Goal: Task Accomplishment & Management: Complete application form

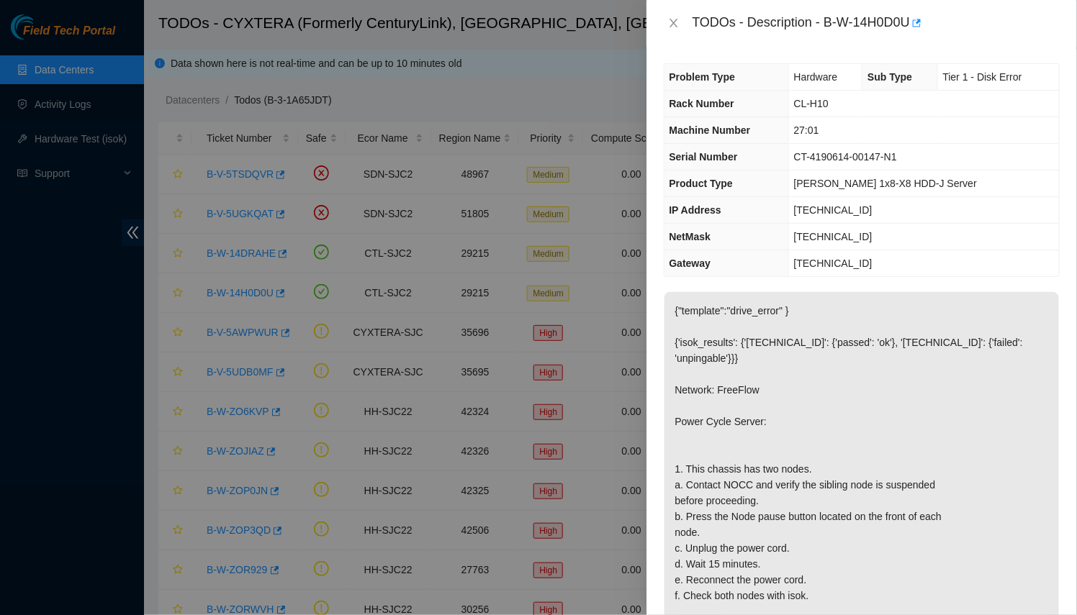
scroll to position [1, 0]
click at [920, 15] on button "button" at bounding box center [916, 23] width 12 height 23
click at [372, 256] on div at bounding box center [538, 307] width 1077 height 615
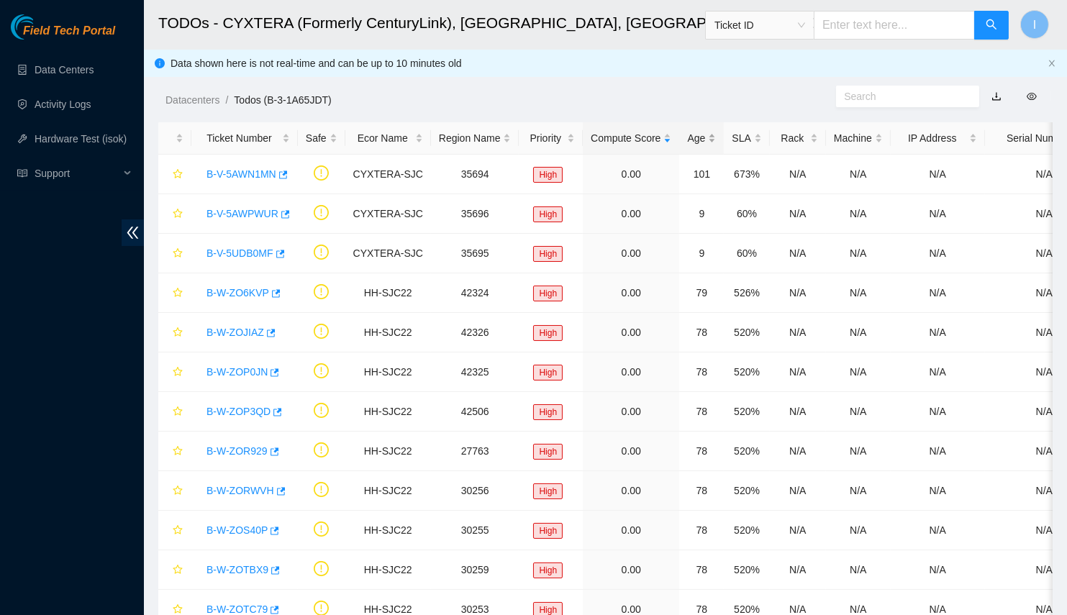
click at [688, 145] on div "Age" at bounding box center [701, 138] width 29 height 16
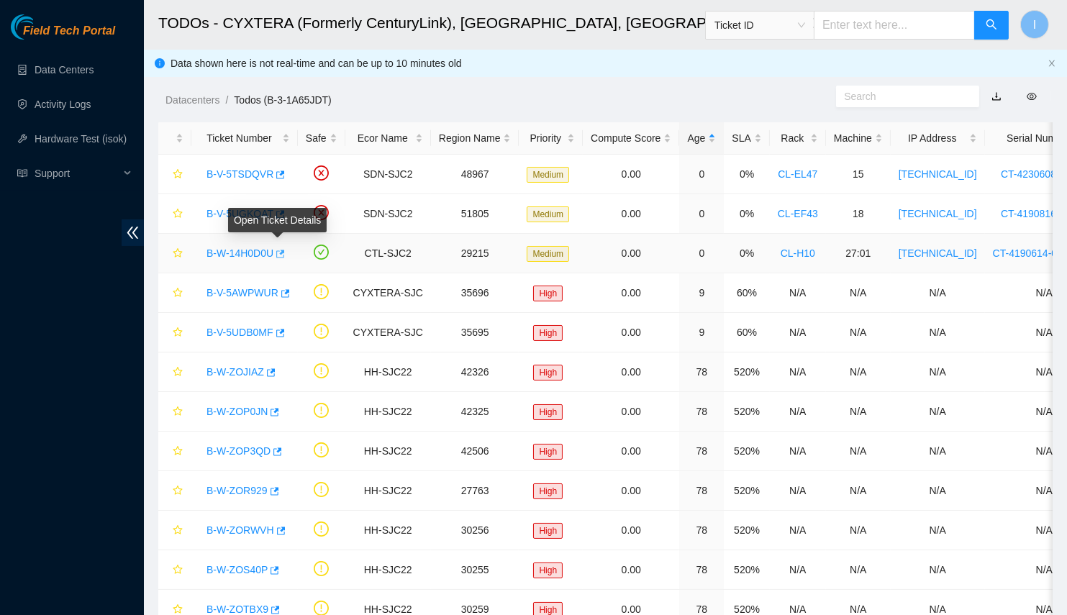
click at [279, 256] on icon "button" at bounding box center [280, 254] width 9 height 8
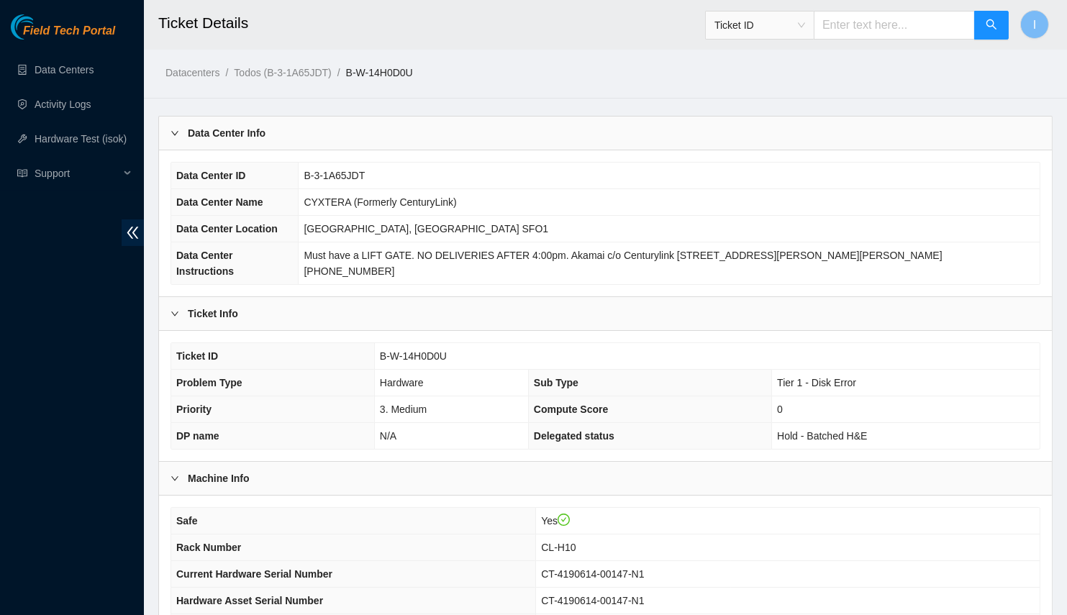
click at [369, 123] on div "Data Center Info" at bounding box center [605, 133] width 893 height 33
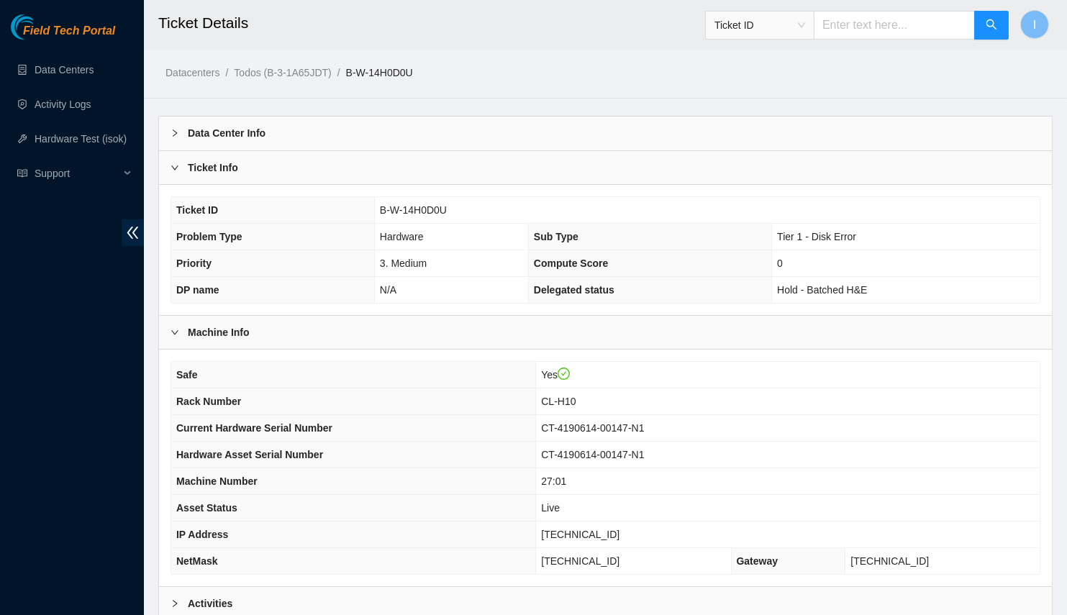
scroll to position [142, 0]
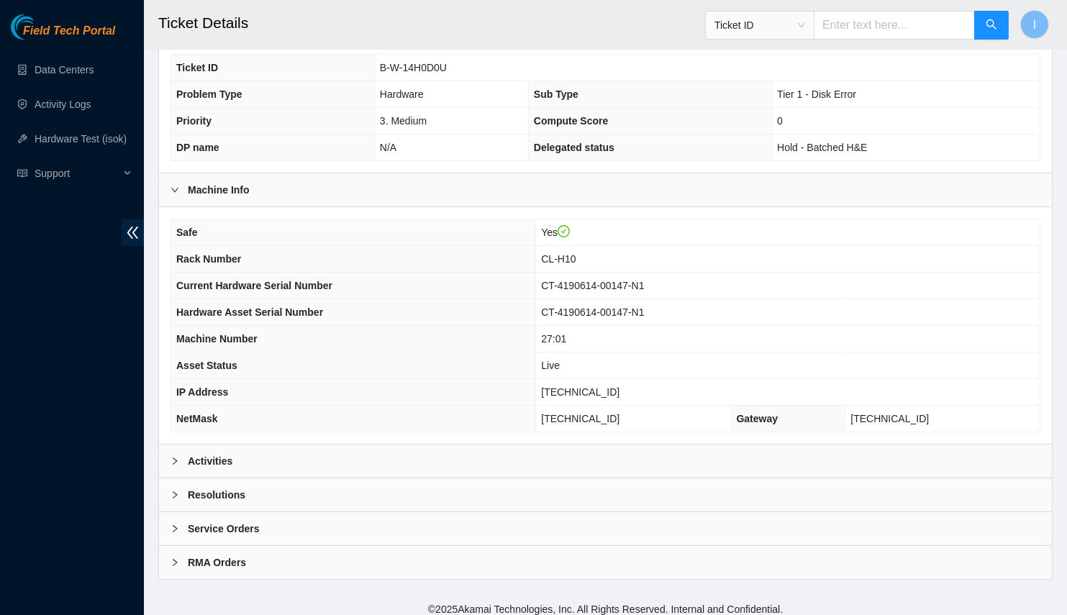
click at [346, 430] on div "Safe Yes Rack Number CL-H10 Current Hardware Serial Number CT-4190614-00147-N1 …" at bounding box center [605, 325] width 893 height 237
click at [322, 459] on div "Activities" at bounding box center [605, 461] width 893 height 33
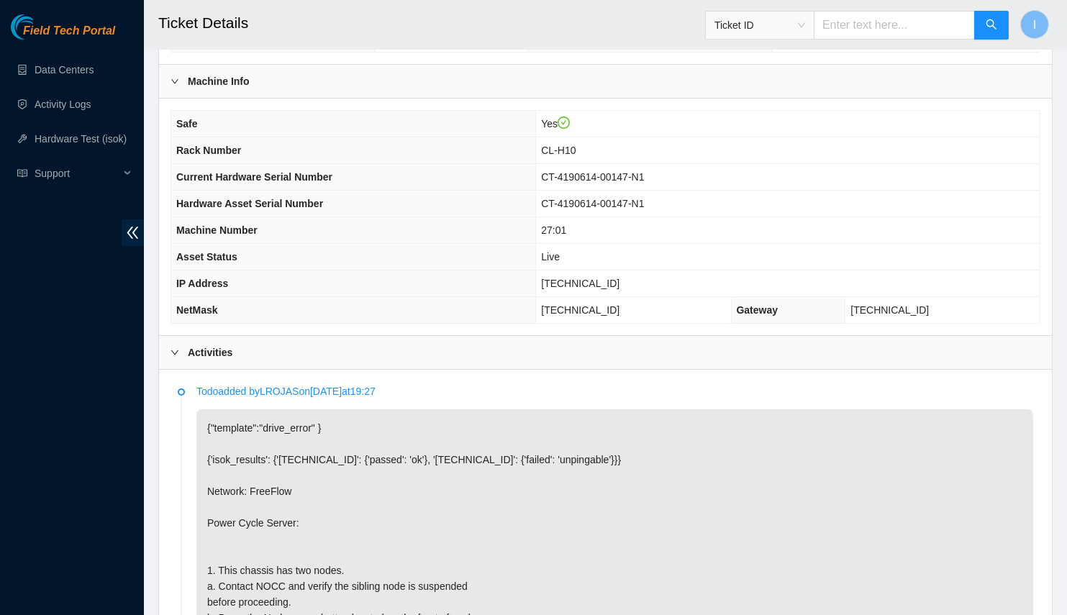
scroll to position [251, 0]
click at [620, 279] on span "[TECHNICAL_ID]" at bounding box center [580, 283] width 78 height 12
copy span "[TECHNICAL_ID]"
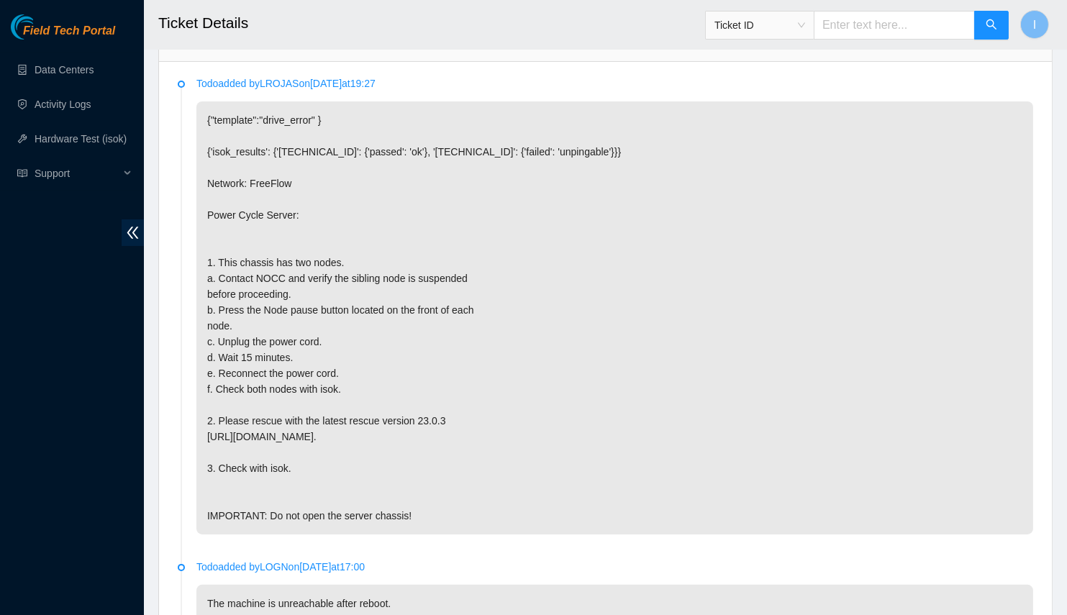
scroll to position [315, 0]
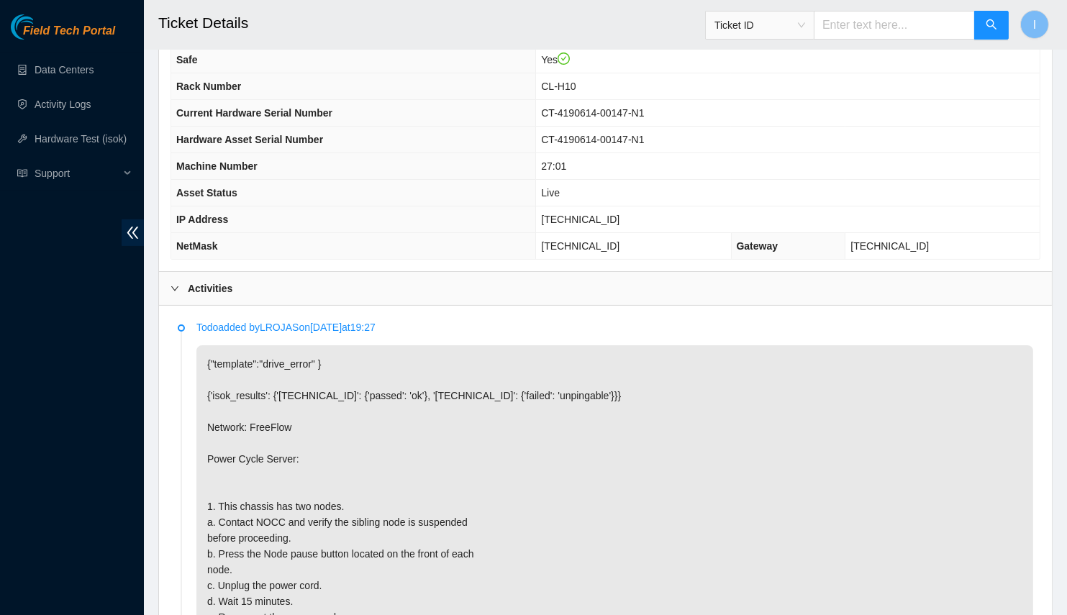
click at [471, 595] on p "{"template":"drive_error" } {'isok_results': {'[TECHNICAL_ID]': {'passed': 'ok'…" at bounding box center [615, 562] width 837 height 433
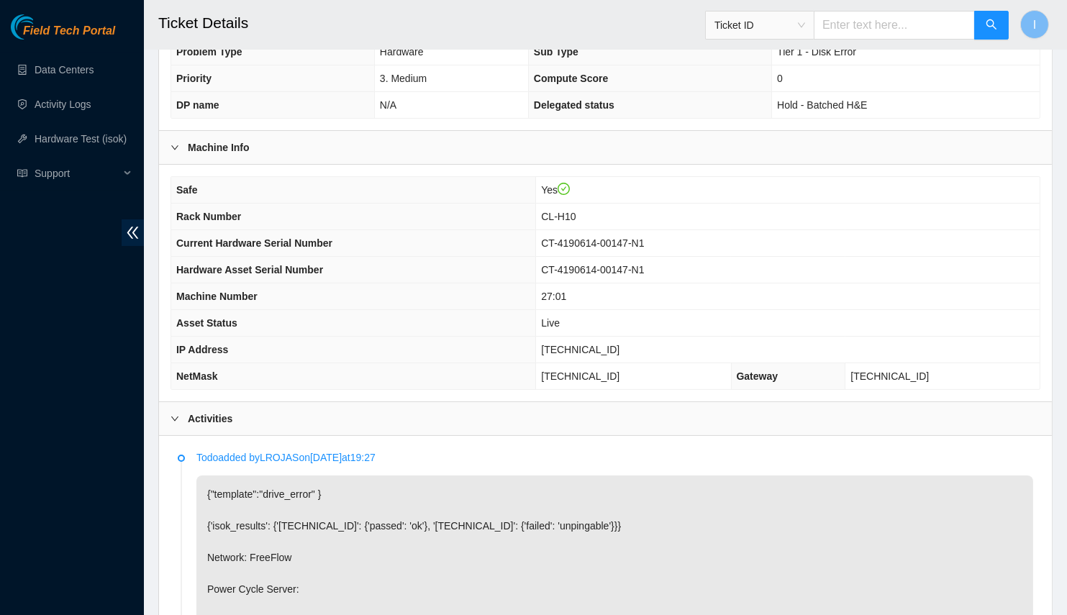
click at [612, 344] on span "[TECHNICAL_ID]" at bounding box center [580, 350] width 78 height 12
click at [613, 344] on span "[TECHNICAL_ID]" at bounding box center [580, 350] width 78 height 12
copy span "[TECHNICAL_ID]"
click at [610, 219] on td "CL-H10" at bounding box center [788, 217] width 504 height 27
click at [576, 212] on span "CL-H10" at bounding box center [558, 217] width 35 height 12
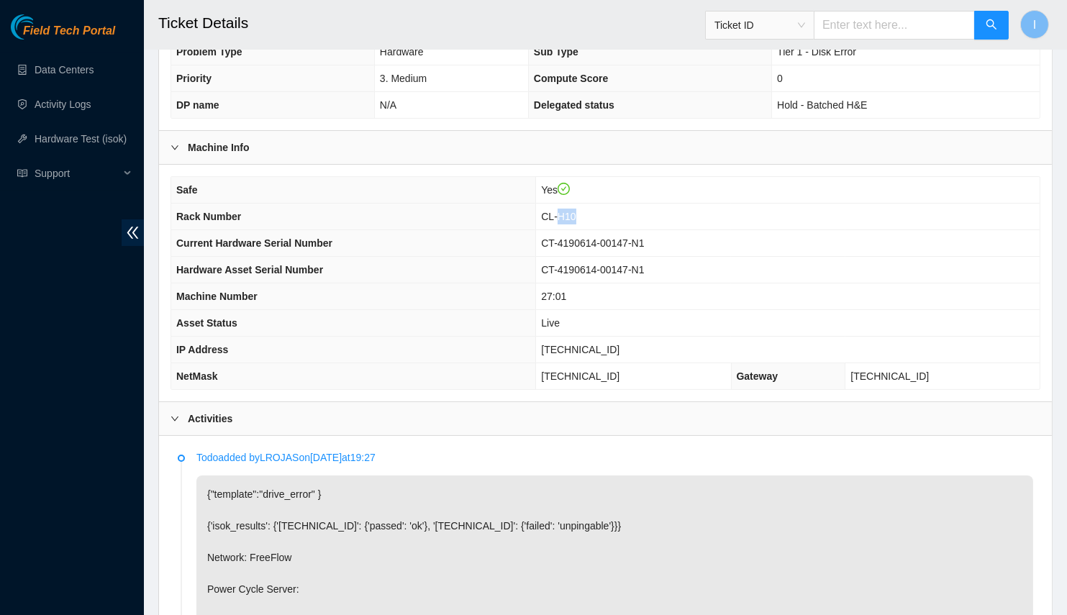
click at [576, 212] on span "CL-H10" at bounding box center [558, 217] width 35 height 12
copy span "H10"
click at [576, 212] on span "CL-H10" at bounding box center [558, 217] width 35 height 12
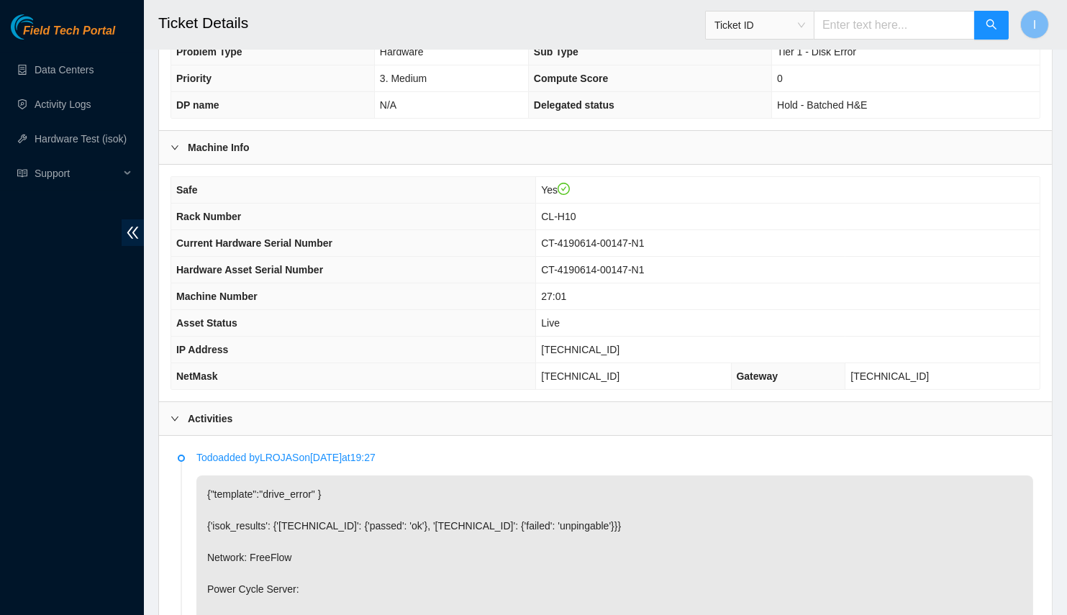
click at [654, 257] on td "CT-4190614-00147-N1" at bounding box center [788, 270] width 504 height 27
click at [637, 355] on td "[TECHNICAL_ID]" at bounding box center [788, 350] width 504 height 27
click at [620, 371] on span "[TECHNICAL_ID]" at bounding box center [580, 377] width 78 height 12
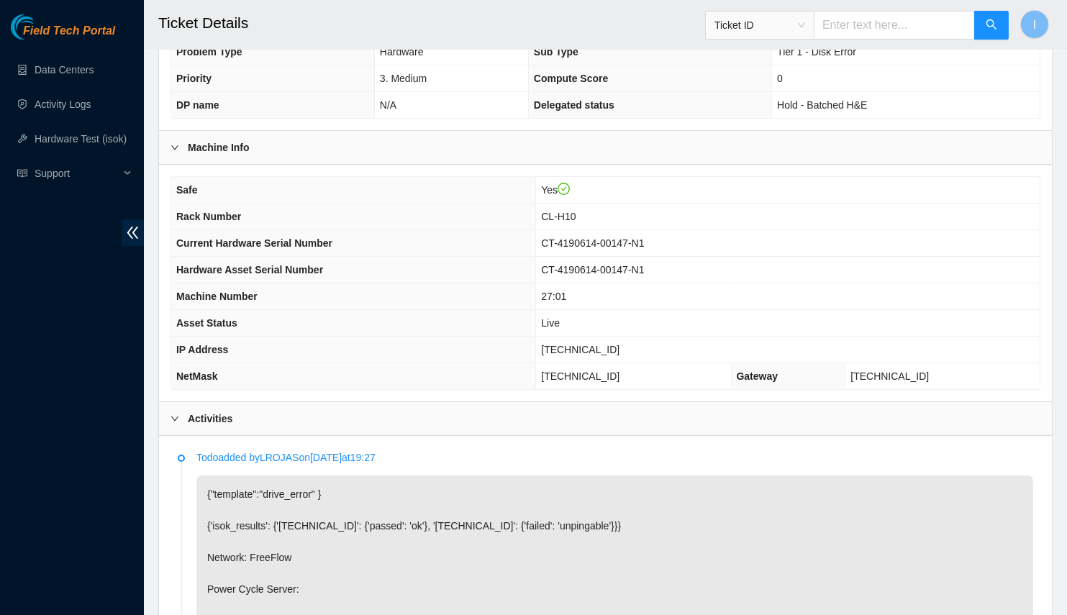
click at [536, 312] on th "Asset Status" at bounding box center [353, 323] width 365 height 27
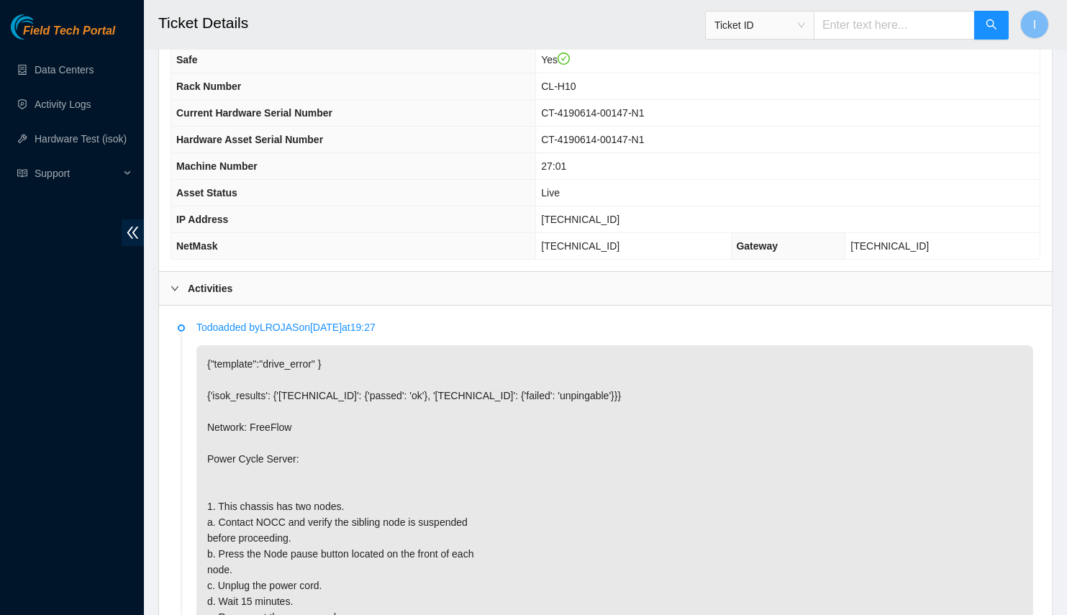
drag, startPoint x: 517, startPoint y: 76, endPoint x: 559, endPoint y: 118, distance: 59.6
click at [517, 75] on th "Rack Number" at bounding box center [353, 86] width 365 height 27
click at [620, 214] on span "[TECHNICAL_ID]" at bounding box center [580, 220] width 78 height 12
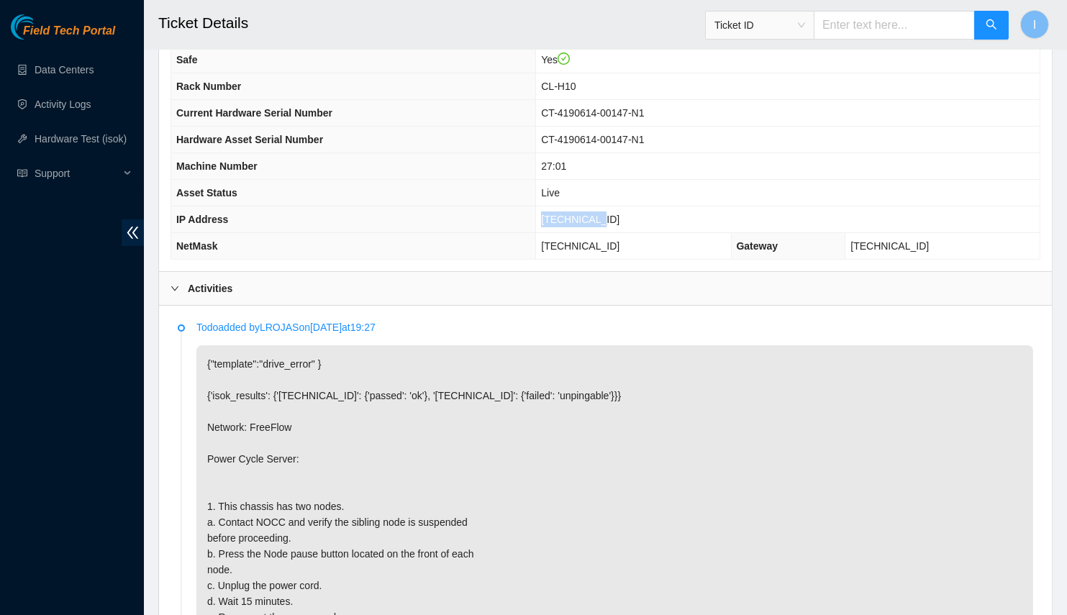
copy span "[TECHNICAL_ID]"
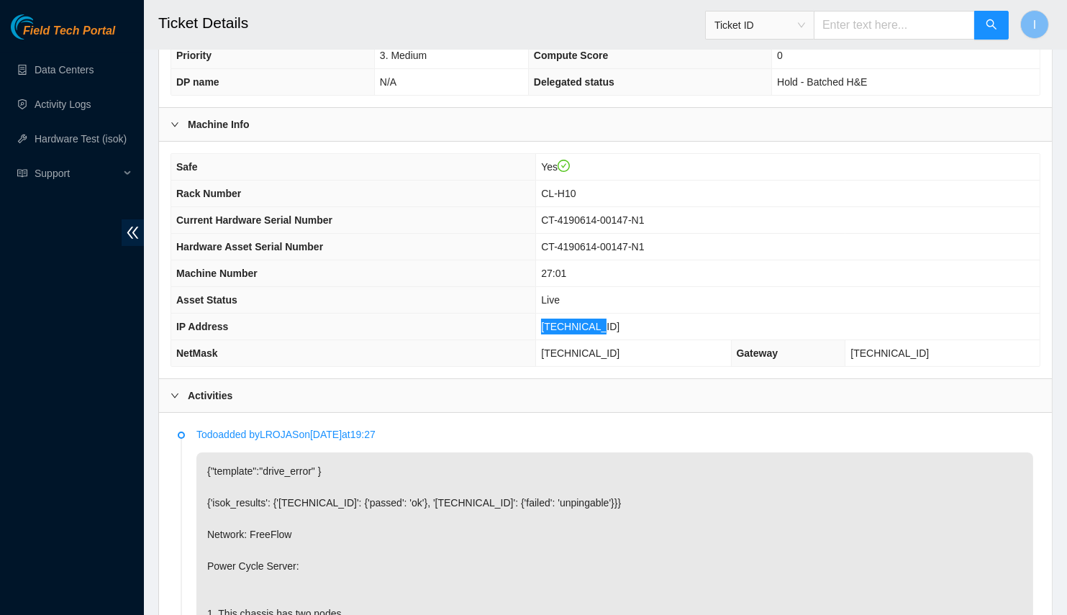
scroll to position [731, 0]
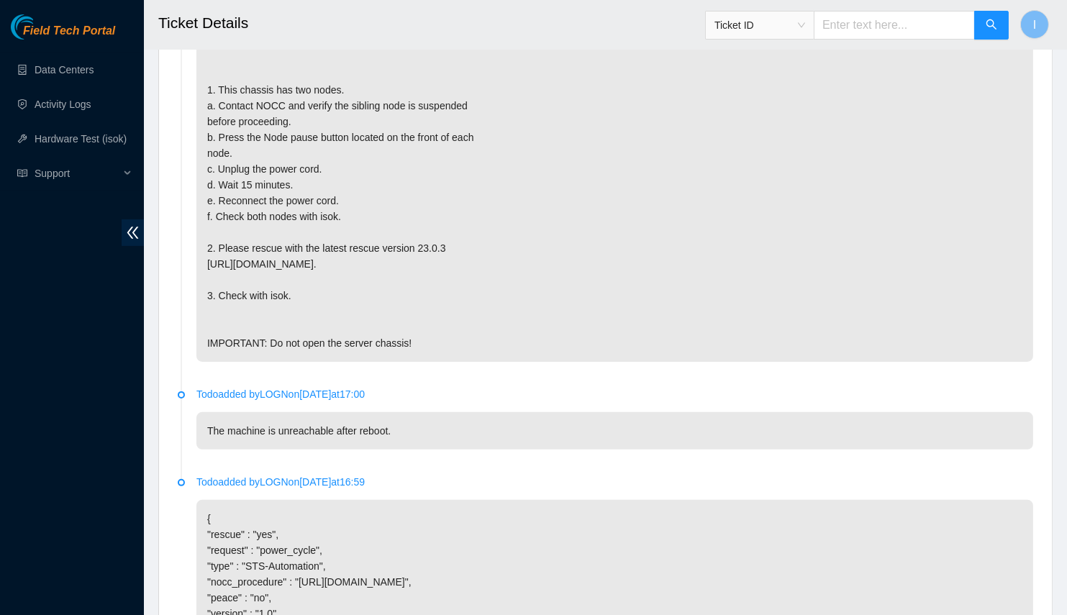
click at [299, 322] on p "{"template":"drive_error" } {'isok_results': {'[TECHNICAL_ID]': {'passed': 'ok'…" at bounding box center [615, 145] width 837 height 433
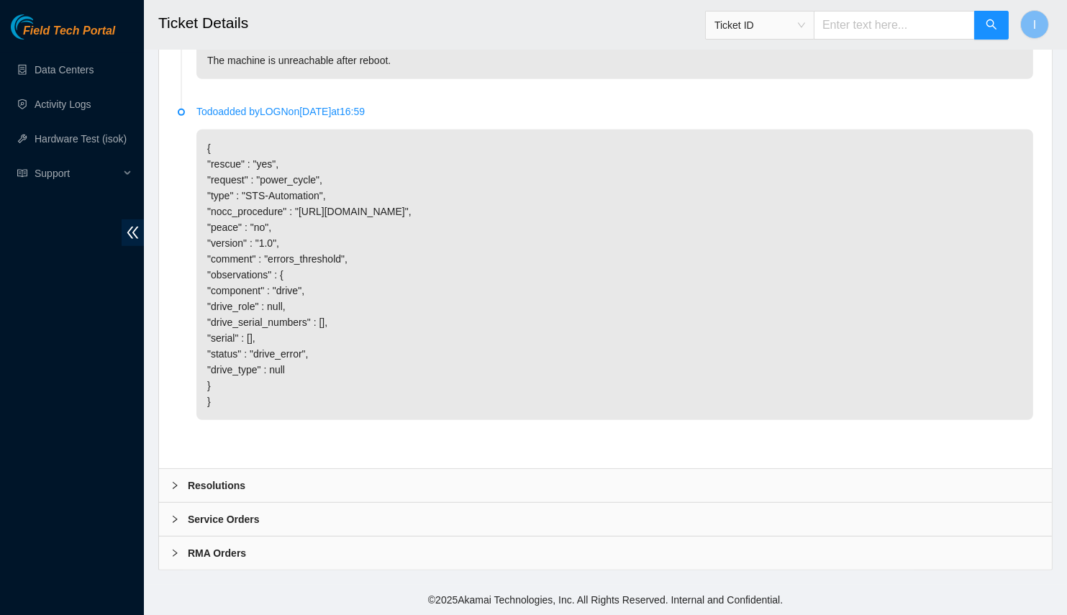
click at [245, 474] on div "Resolutions" at bounding box center [605, 485] width 893 height 33
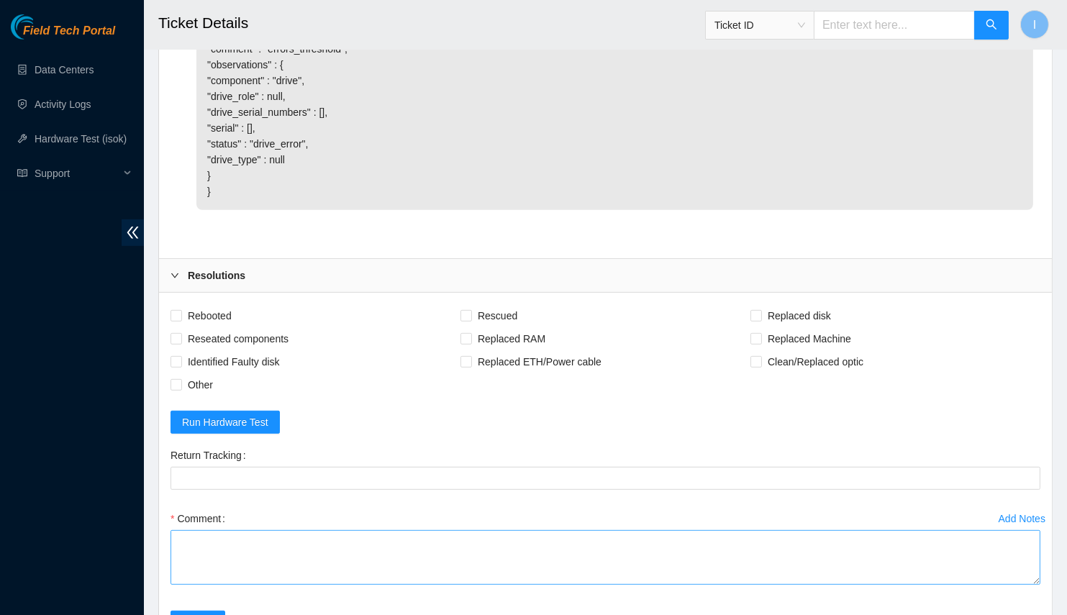
scroll to position [1439, 0]
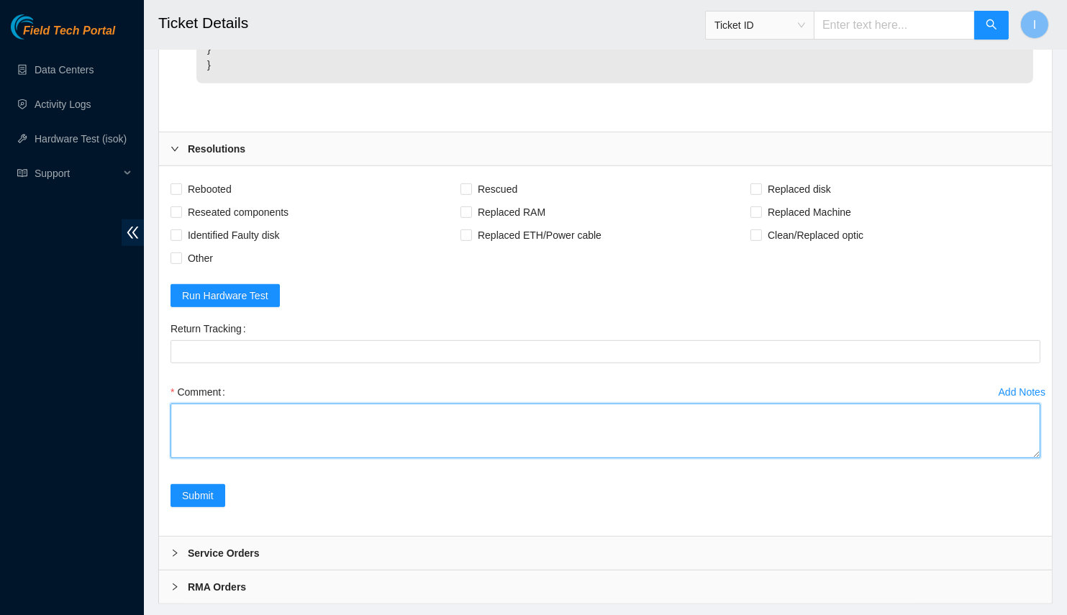
click at [353, 437] on textarea "Comment" at bounding box center [606, 431] width 870 height 55
paste textarea "B-W-14H0D0U Spoke with NOCC; safe and suspended sibling node Connected to N1: N…"
drag, startPoint x: 1040, startPoint y: 470, endPoint x: 1022, endPoint y: 615, distance: 146.5
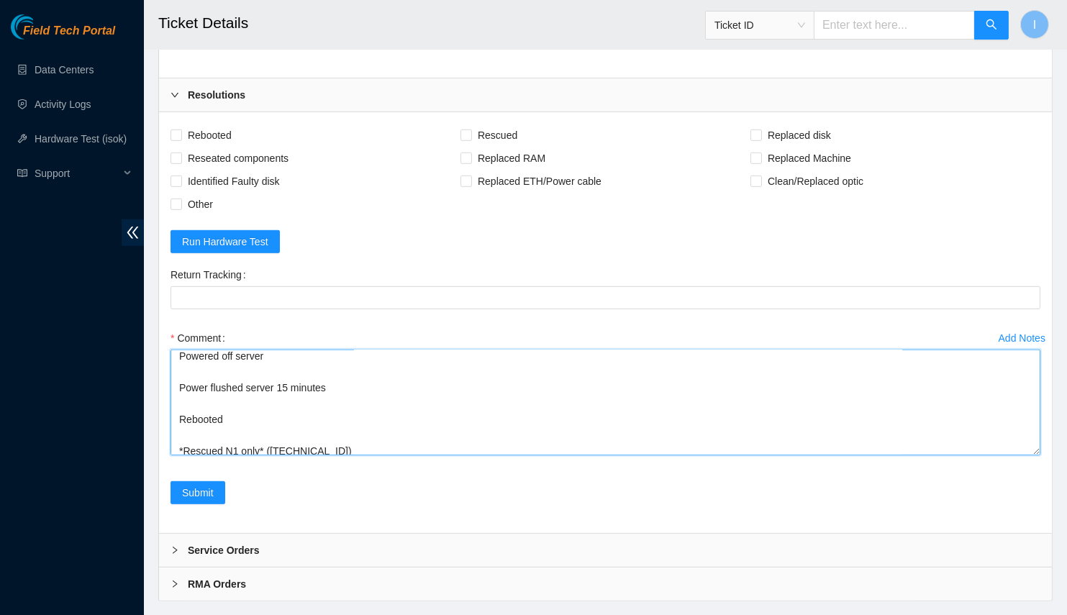
scroll to position [73, 0]
drag, startPoint x: 1033, startPoint y: 420, endPoint x: 900, endPoint y: 484, distance: 147.1
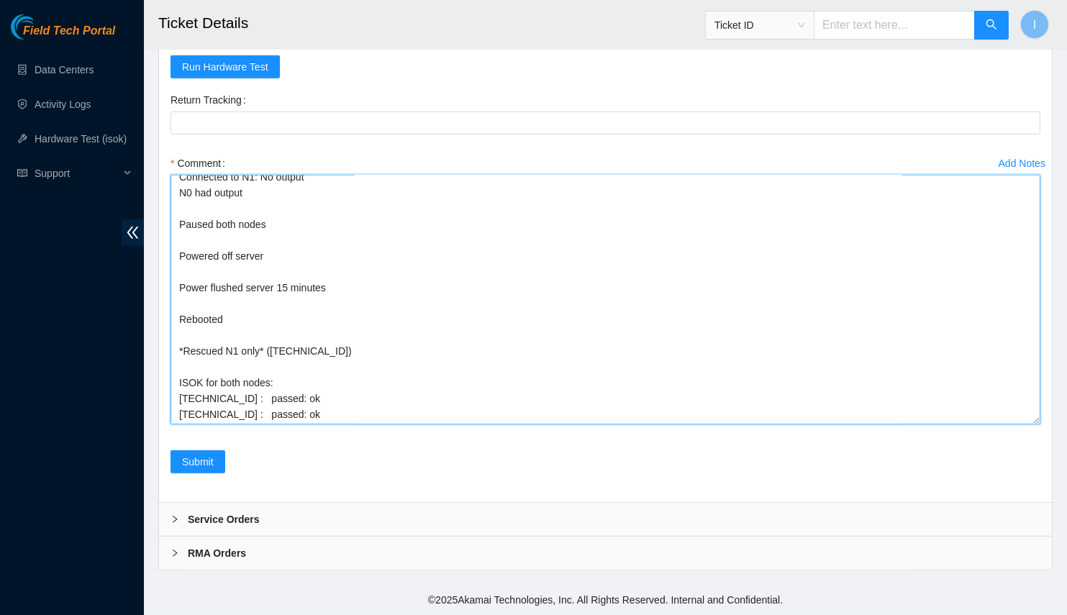
scroll to position [0, 0]
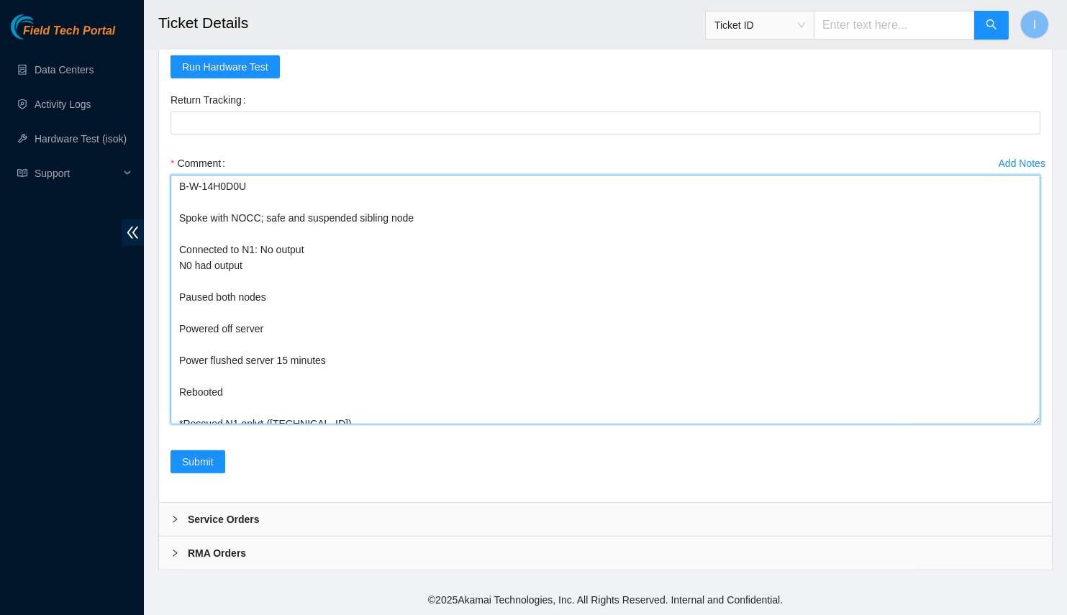
drag, startPoint x: 176, startPoint y: 217, endPoint x: 164, endPoint y: 102, distance: 115.7
click at [171, 103] on form "Rebooted Rescued Replaced disk Reseated components Replaced RAM Replaced Machin…" at bounding box center [606, 220] width 870 height 542
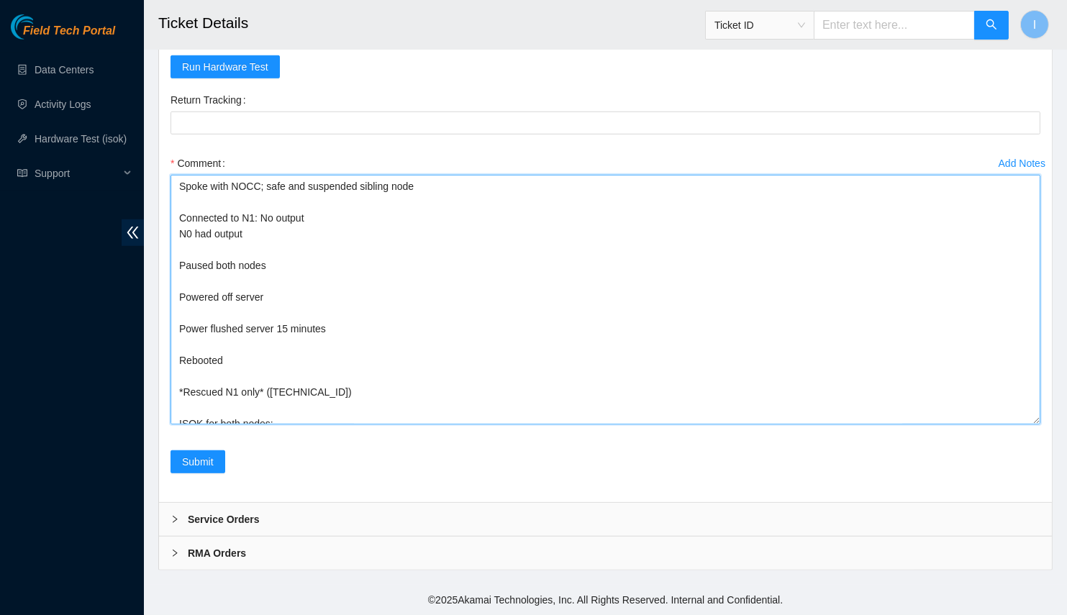
scroll to position [41, 0]
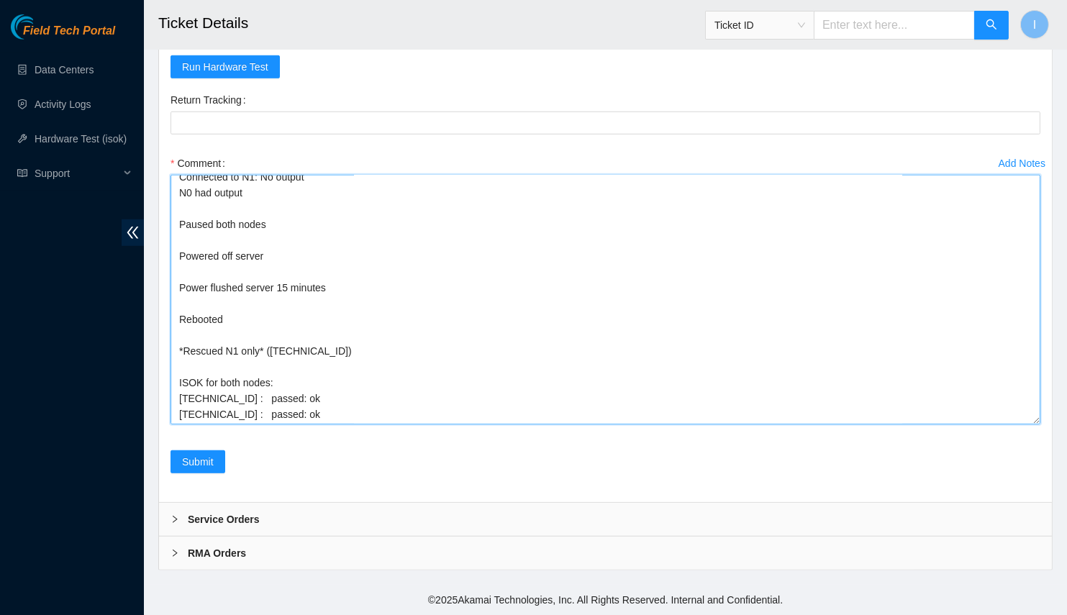
click at [274, 252] on textarea "Spoke with NOCC; safe and suspended sibling node Connected to N1: No output N0 …" at bounding box center [606, 300] width 870 height 250
click at [267, 329] on textarea "Spoke with NOCC; safe and suspended sibling node Connected to N1: No output N0 …" at bounding box center [606, 300] width 870 height 250
type textarea "Spoke with NOCC; safe and suspended sibling node Connected to N1: No output N0 …"
click at [446, 304] on textarea "Spoke with NOCC; safe and suspended sibling node Connected to N1: No output N0 …" at bounding box center [606, 300] width 870 height 250
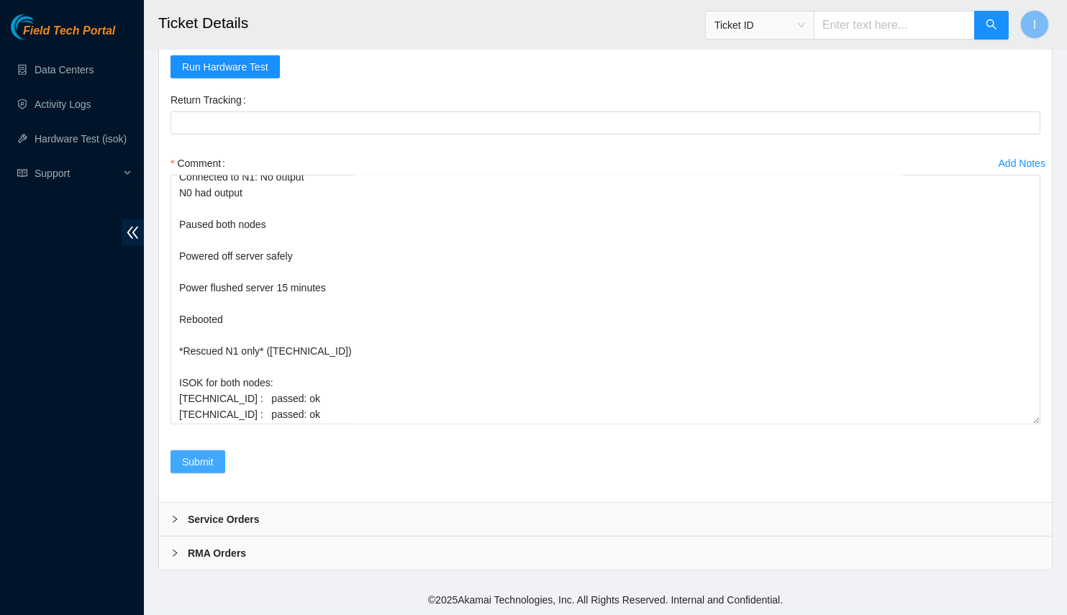
click at [202, 461] on span "Submit" at bounding box center [198, 462] width 32 height 16
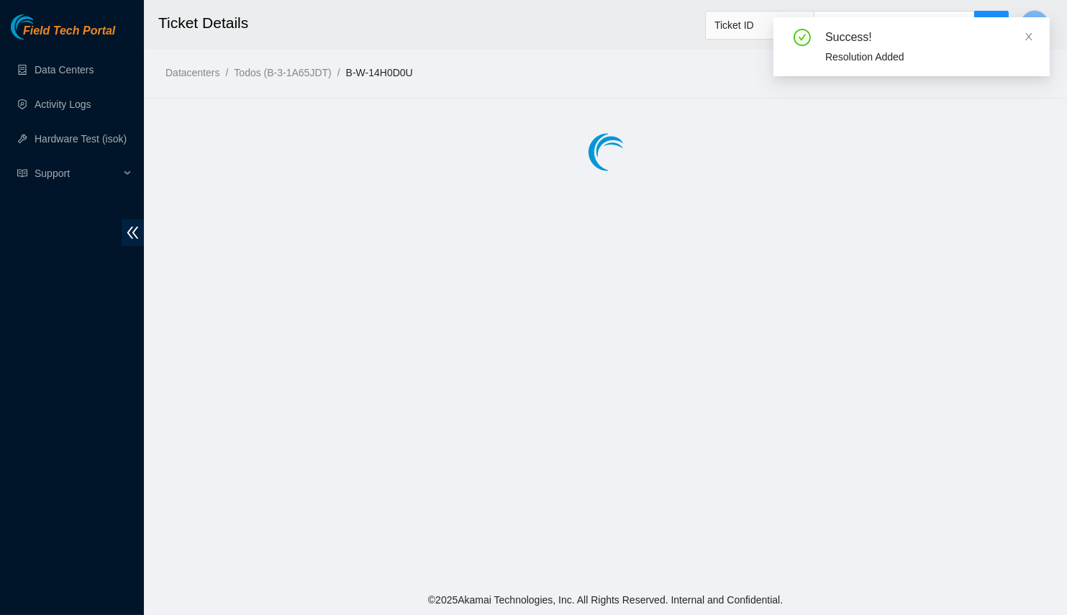
scroll to position [0, 0]
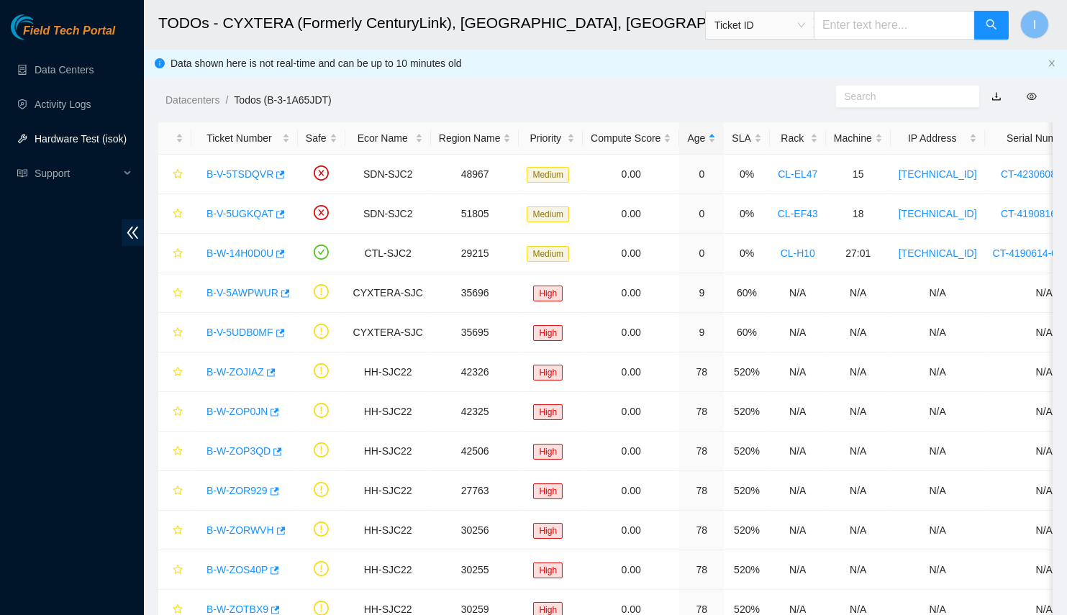
click at [66, 139] on link "Hardware Test (isok)" at bounding box center [81, 139] width 92 height 12
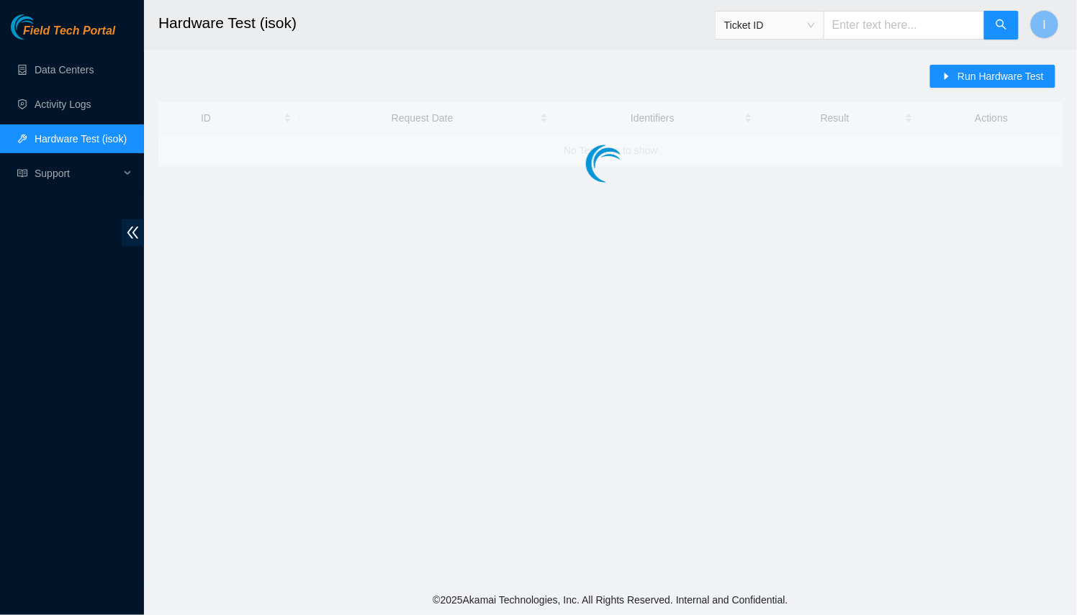
click at [939, 89] on div "Run Hardware Test" at bounding box center [996, 83] width 132 height 37
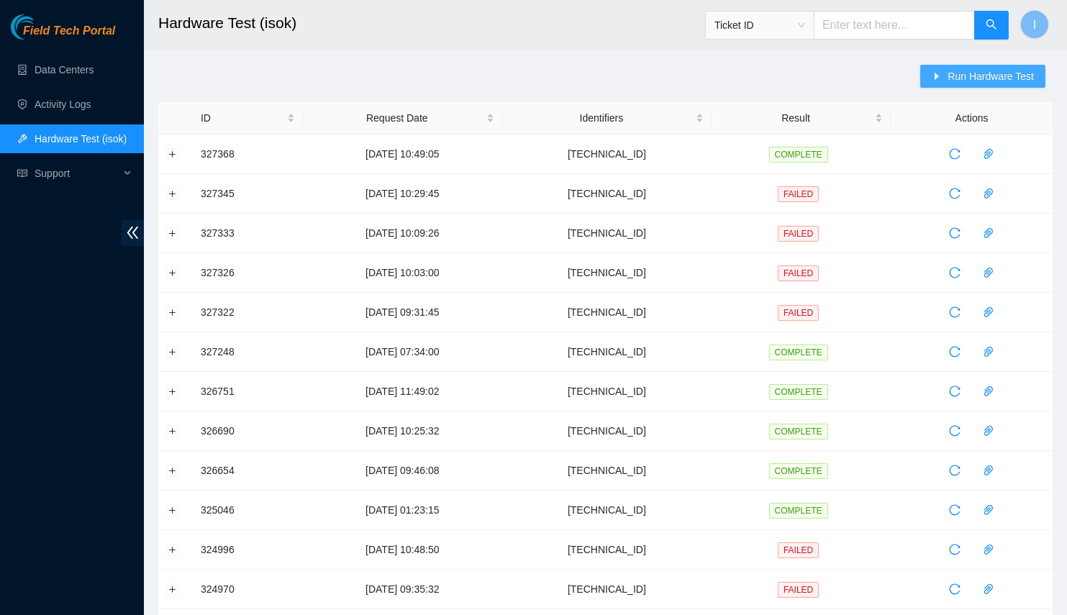
click at [952, 74] on span "Run Hardware Test" at bounding box center [991, 76] width 86 height 16
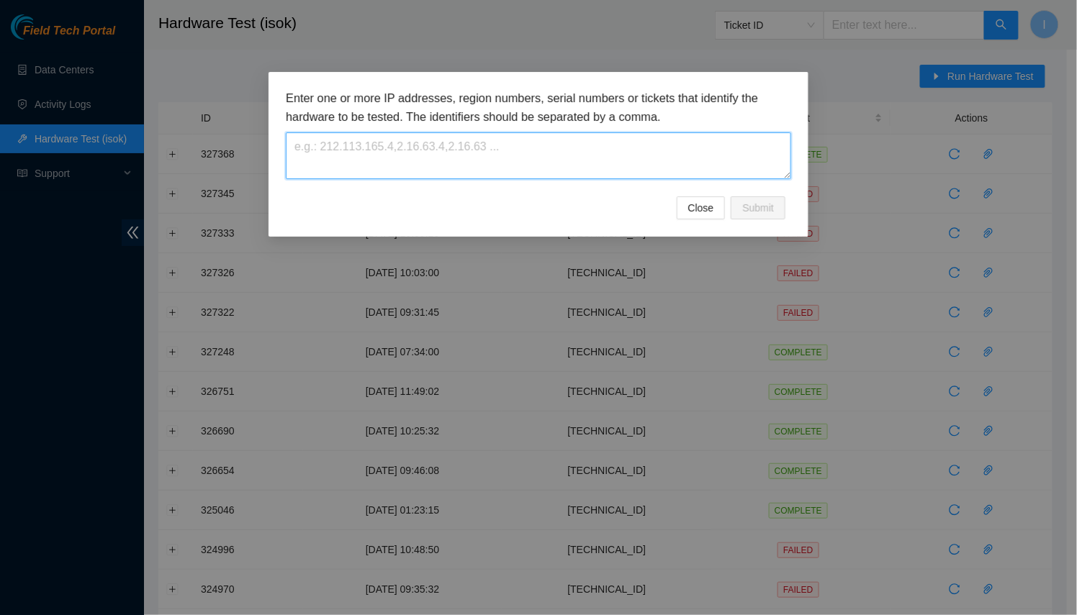
click at [564, 168] on textarea at bounding box center [538, 155] width 505 height 47
paste textarea "[TECHNICAL_ID]"
type textarea "[TECHNICAL_ID]"
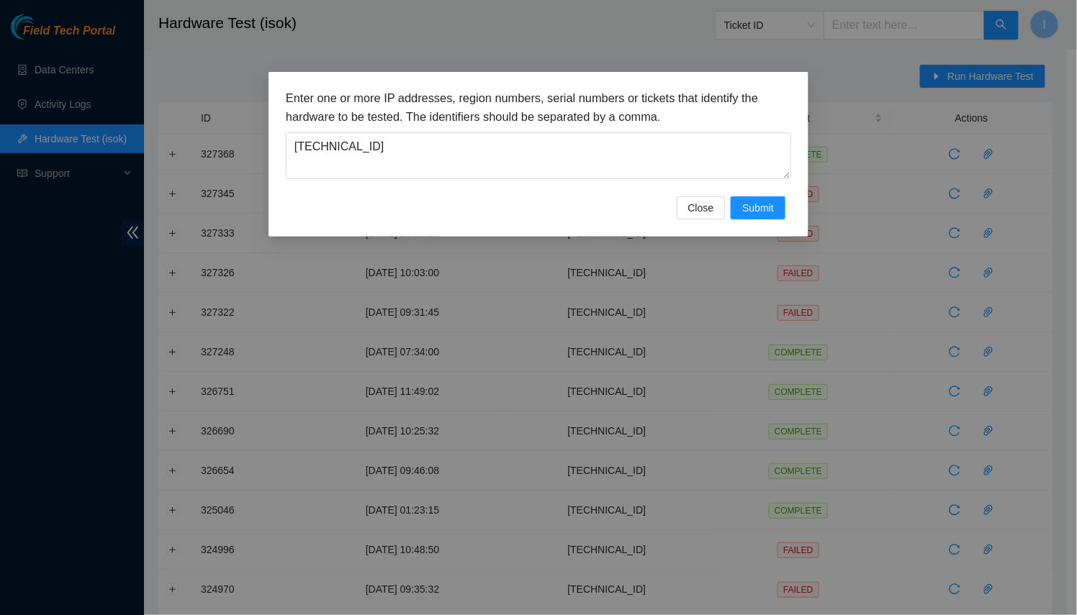
click at [800, 222] on div "Enter one or more IP addresses, region numbers, serial numbers or tickets that …" at bounding box center [538, 154] width 540 height 165
click at [775, 214] on button "Submit" at bounding box center [758, 208] width 55 height 23
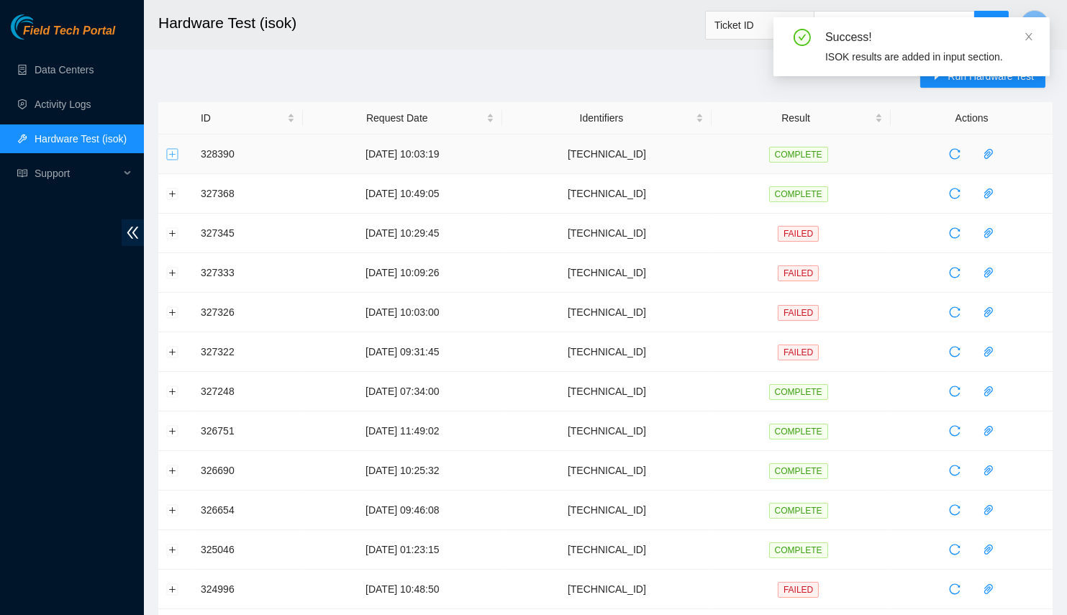
click at [176, 152] on button "Expand row" at bounding box center [173, 154] width 12 height 12
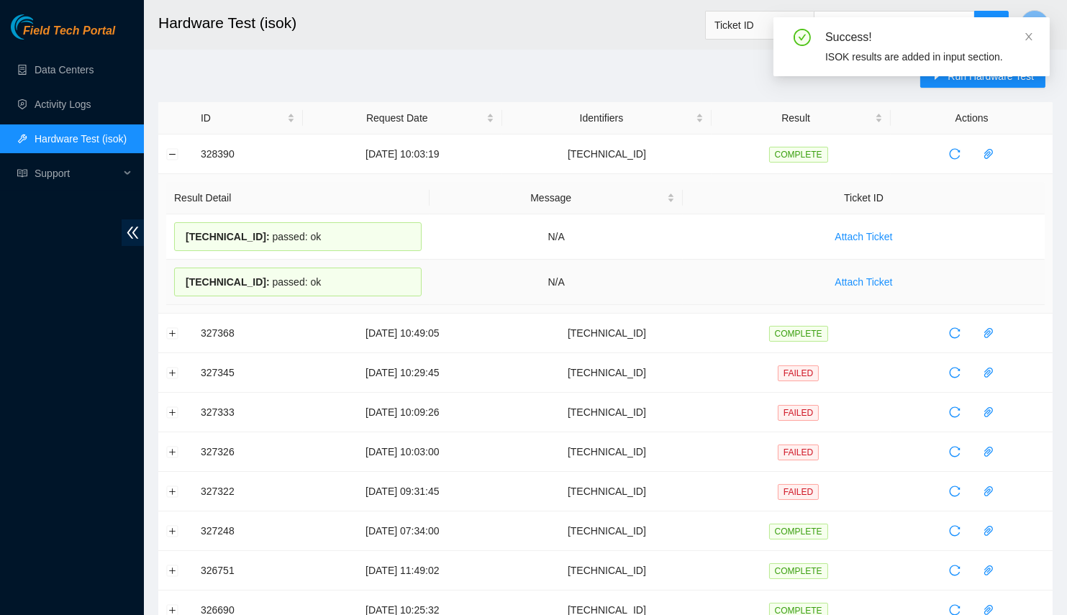
drag, startPoint x: 170, startPoint y: 229, endPoint x: 362, endPoint y: 279, distance: 198.5
click at [362, 279] on tbody "23.50.49.20 : passed: ok N/A Attach Ticket 23.50.49.21 : passed: ok N/A Attach …" at bounding box center [605, 260] width 879 height 91
copy tbody "23.50.49.20 : passed: ok N/A Attach Ticket 23.50.49.21 : passed: ok"
